Goal: Communication & Community: Answer question/provide support

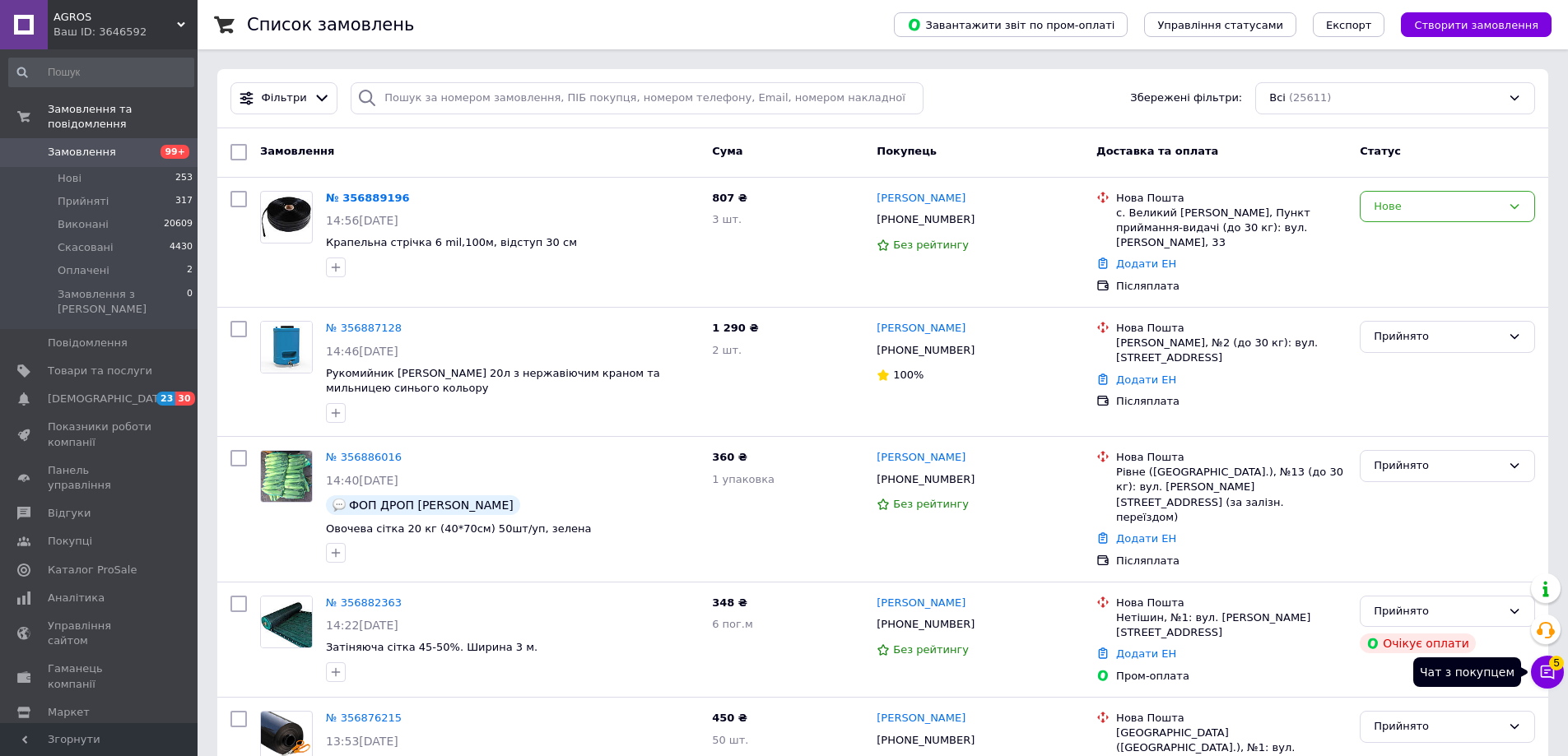
click at [1553, 677] on icon at bounding box center [1547, 672] width 14 height 14
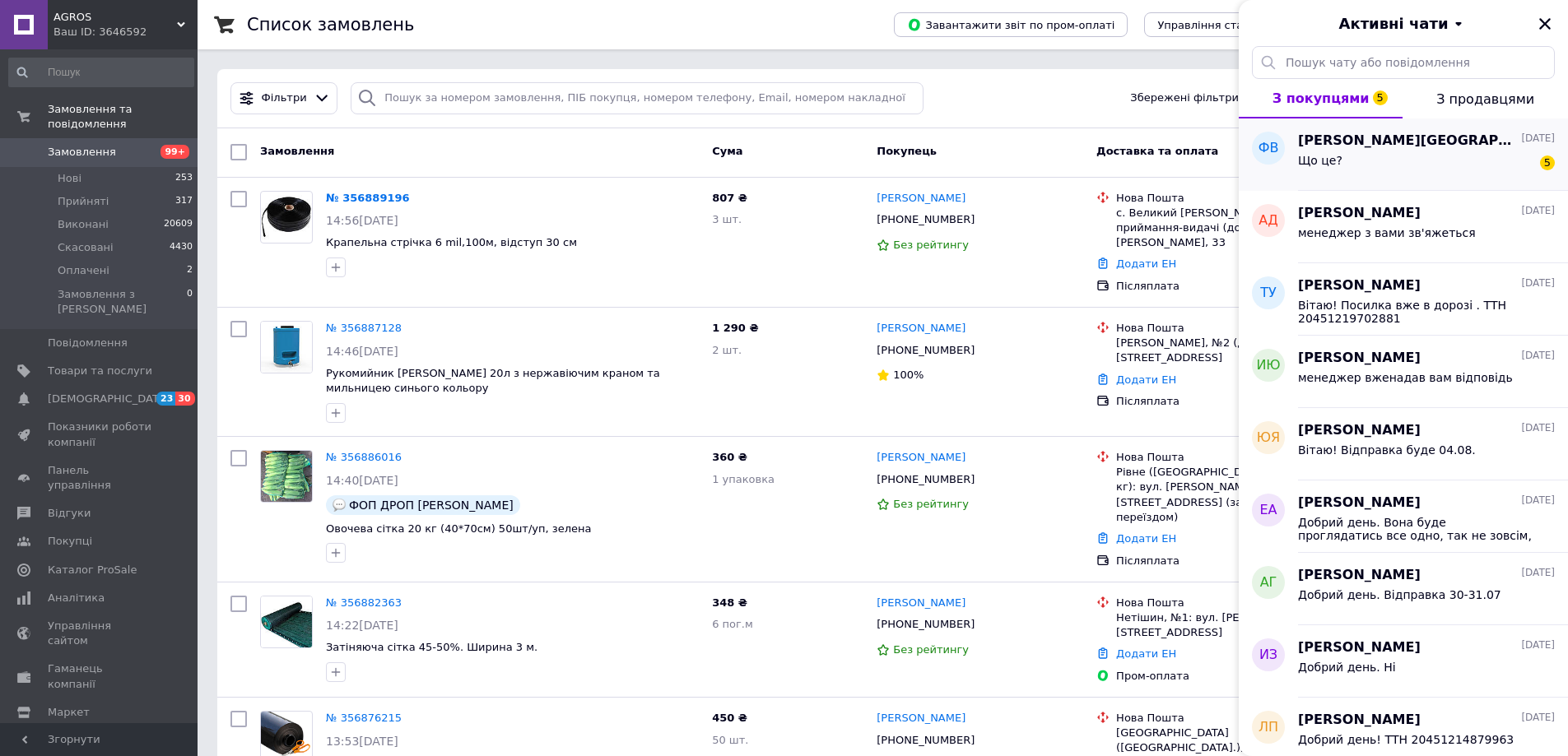
click at [1406, 156] on div "Що це? 5" at bounding box center [1426, 163] width 256 height 26
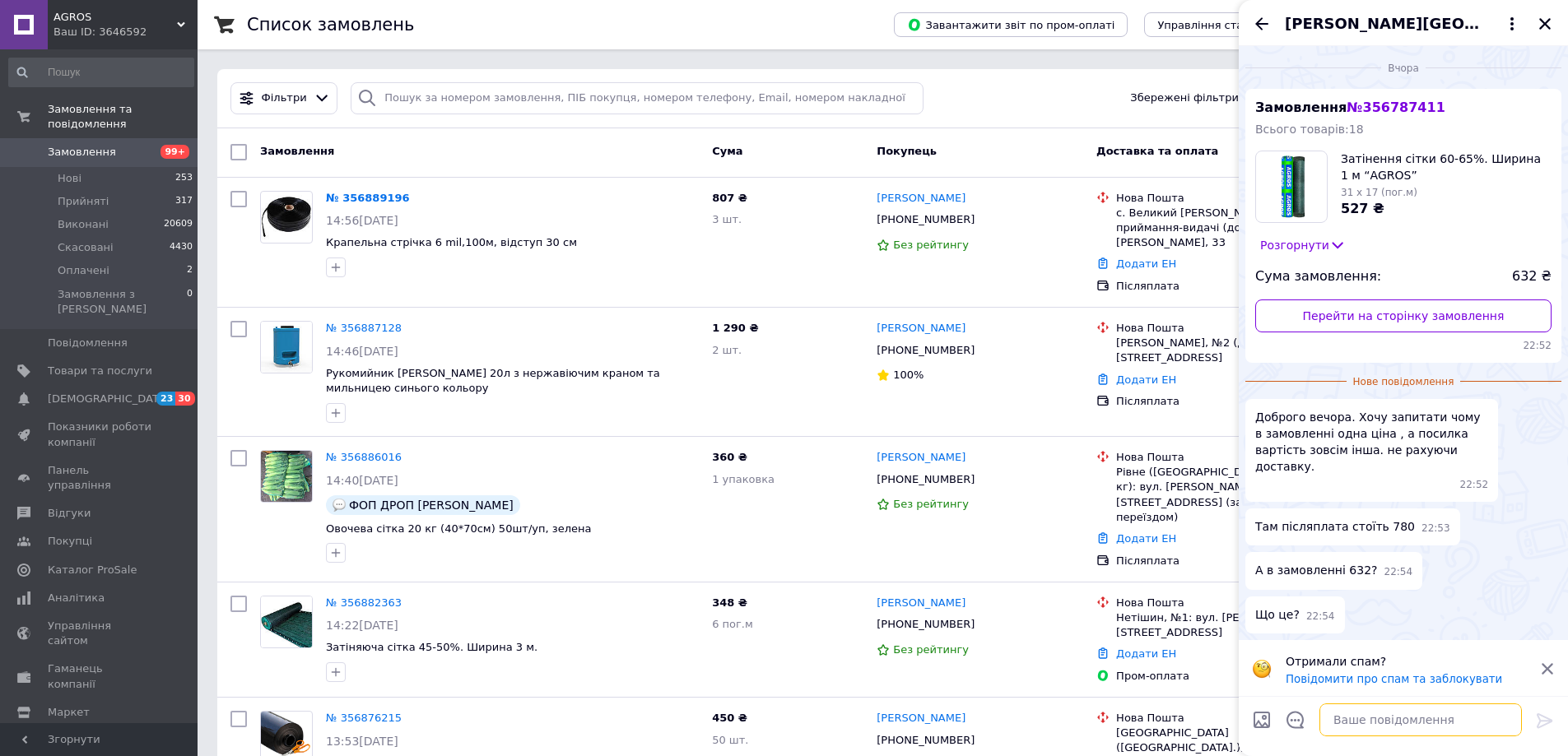
click at [1350, 719] on textarea at bounding box center [1421, 720] width 202 height 32
click at [1372, 109] on span "№ 356787411" at bounding box center [1396, 106] width 97 height 15
copy span "356787411"
click at [1350, 723] on textarea "Вітаю" at bounding box center [1404, 720] width 236 height 32
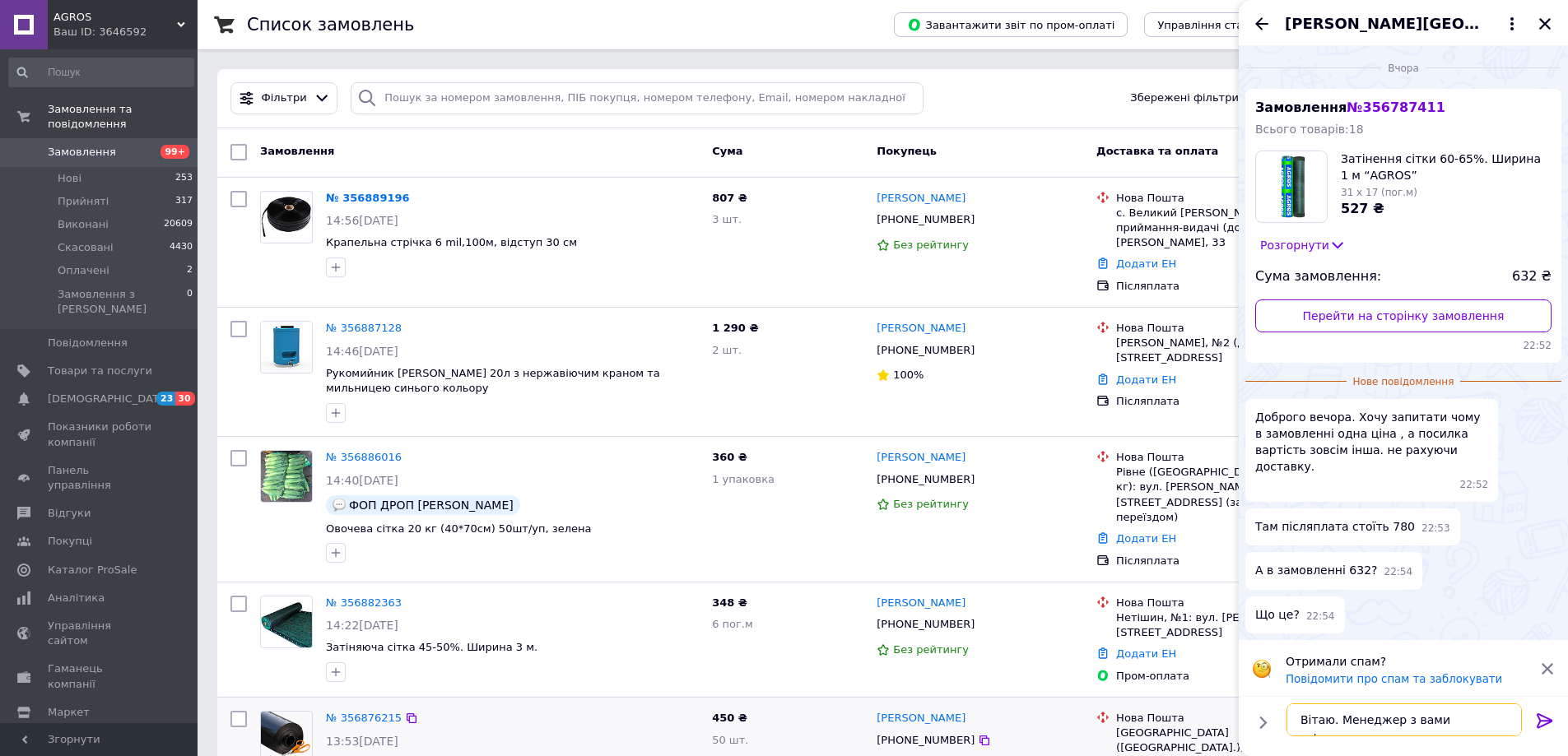
type textarea "Вітаю. Менеджер з вами зв'яжеться"
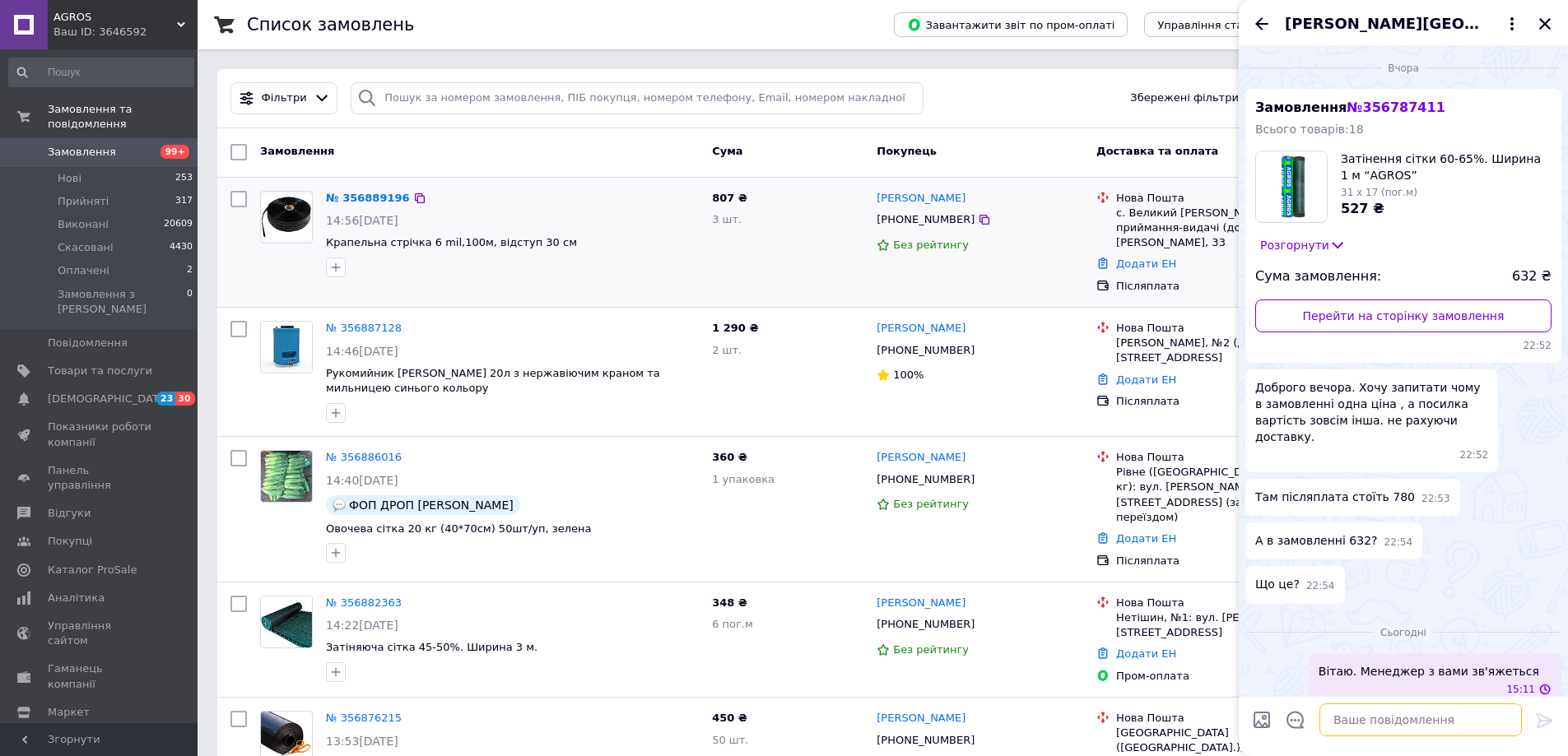
scroll to position [1, 0]
click at [1331, 238] on icon at bounding box center [1337, 244] width 16 height 16
